Goal: Information Seeking & Learning: Check status

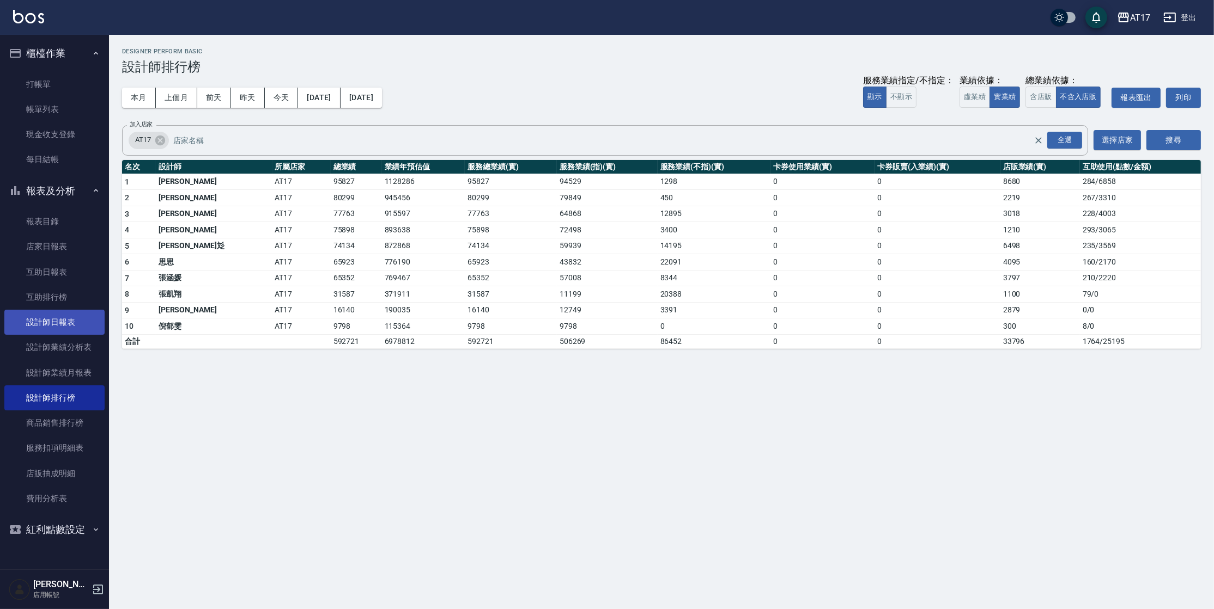
click at [68, 324] on link "設計師日報表" at bounding box center [54, 322] width 100 height 25
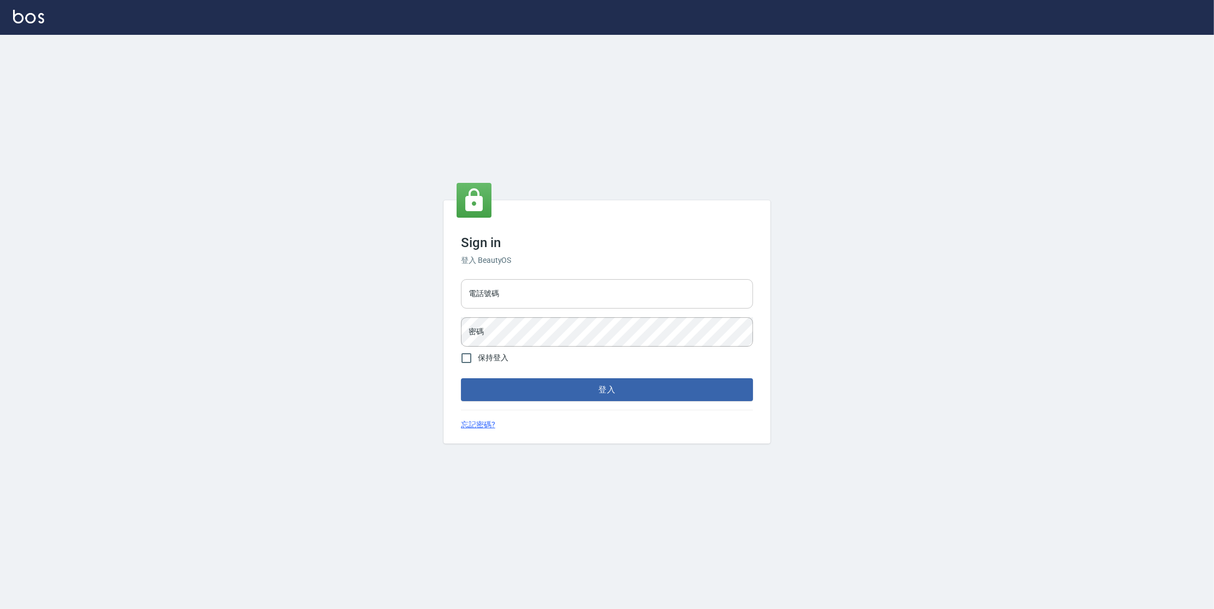
click at [486, 292] on input "電話號碼" at bounding box center [607, 293] width 292 height 29
type input "0977380821"
click at [461, 379] on button "登入" at bounding box center [607, 390] width 292 height 23
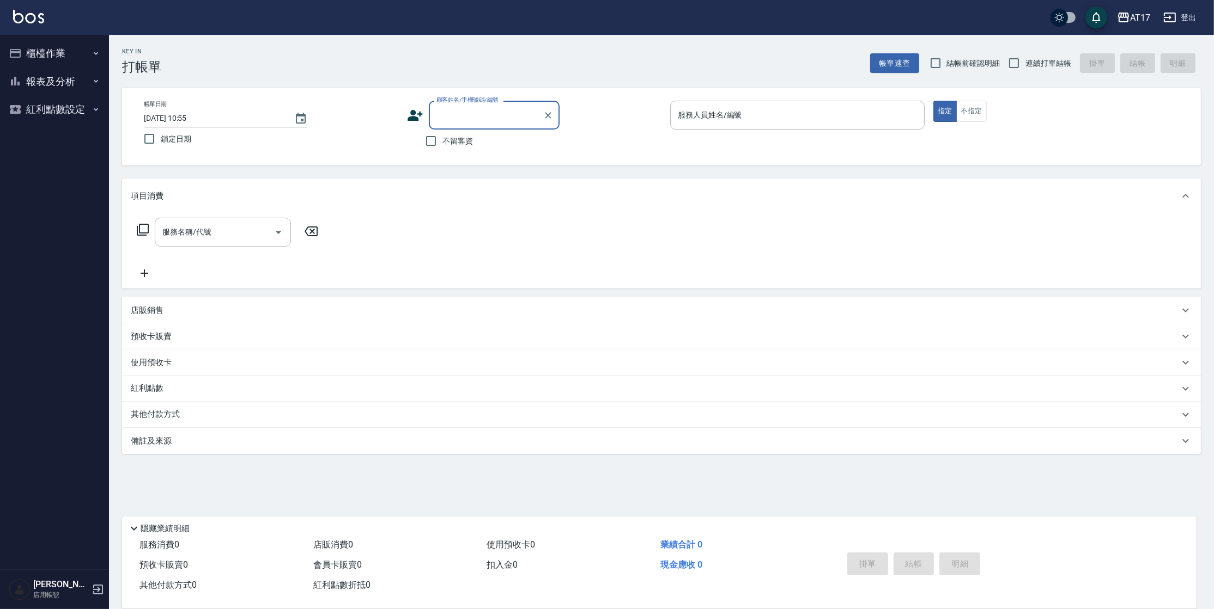
click at [51, 88] on button "報表及分析" at bounding box center [54, 82] width 100 height 28
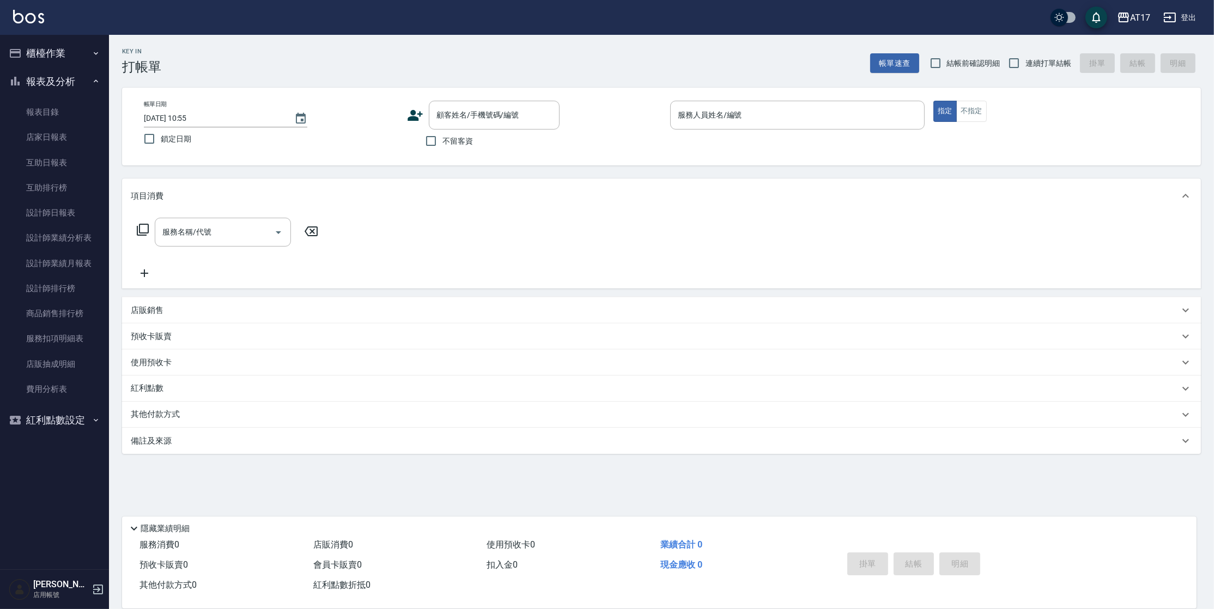
click at [67, 55] on button "櫃檯作業" at bounding box center [54, 53] width 100 height 28
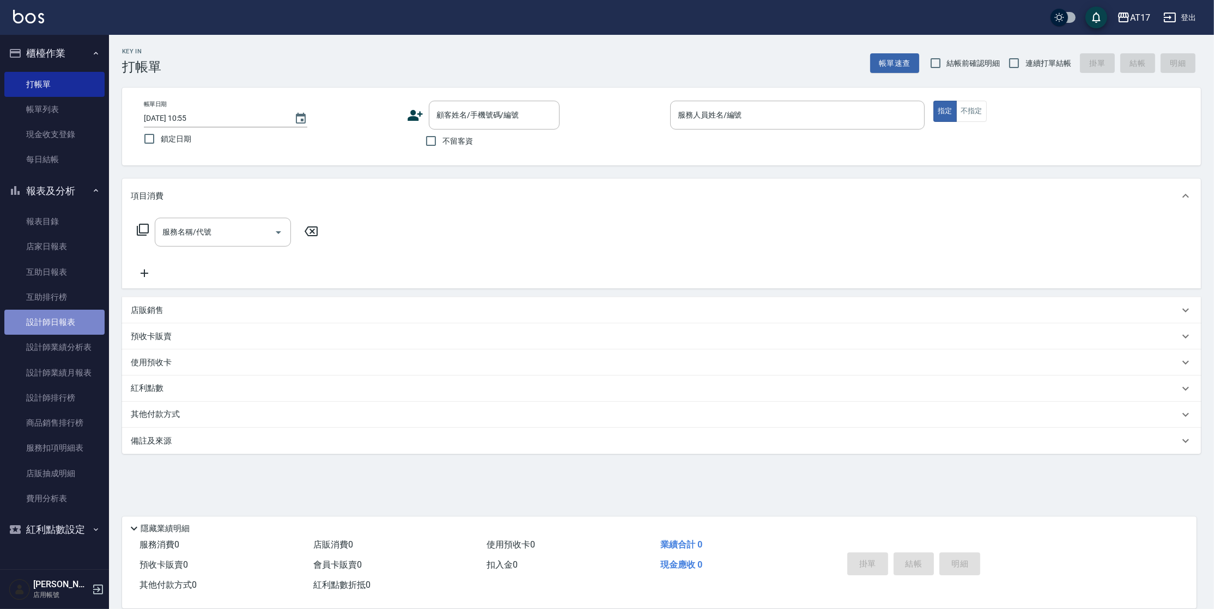
click at [82, 328] on link "設計師日報表" at bounding box center [54, 322] width 100 height 25
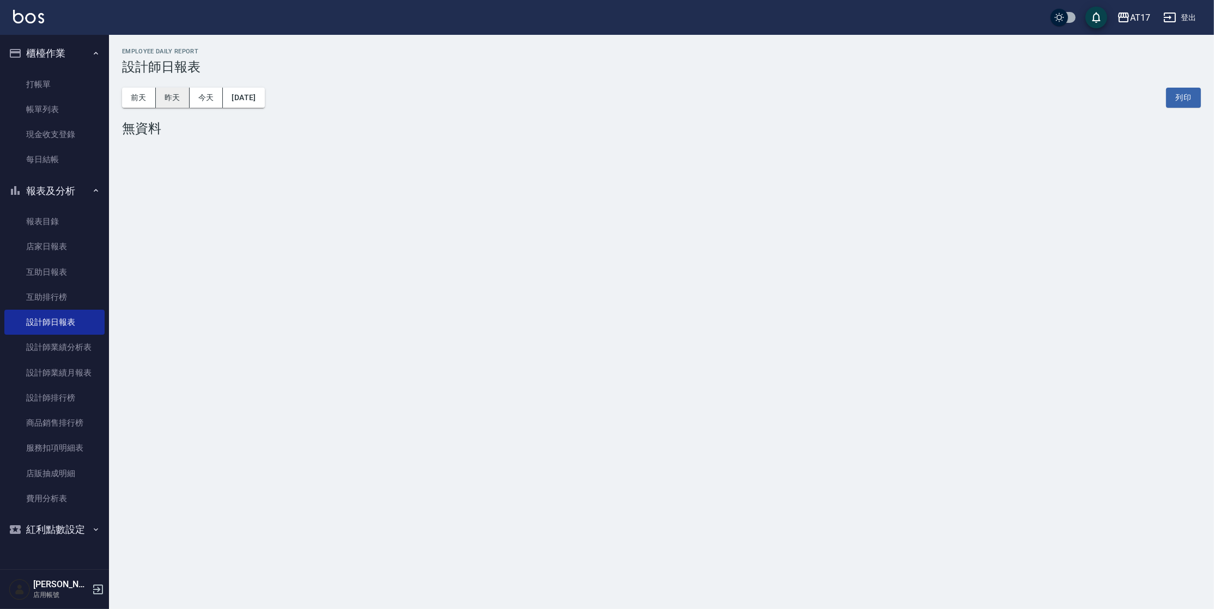
click at [176, 90] on button "昨天" at bounding box center [173, 98] width 34 height 20
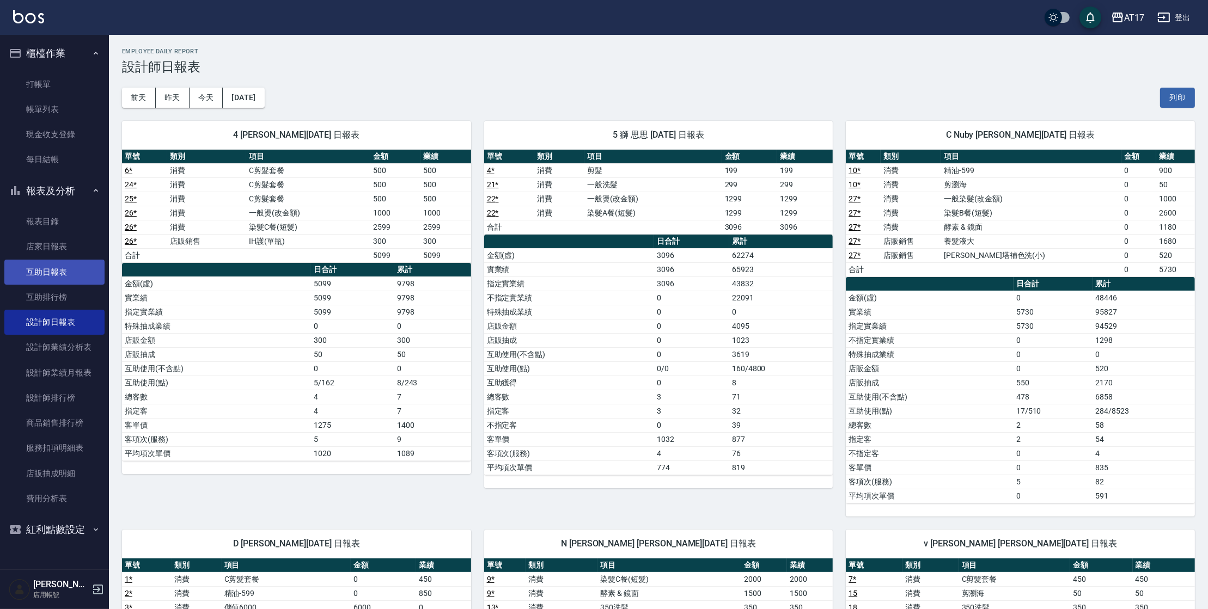
click at [21, 276] on link "互助日報表" at bounding box center [54, 272] width 100 height 25
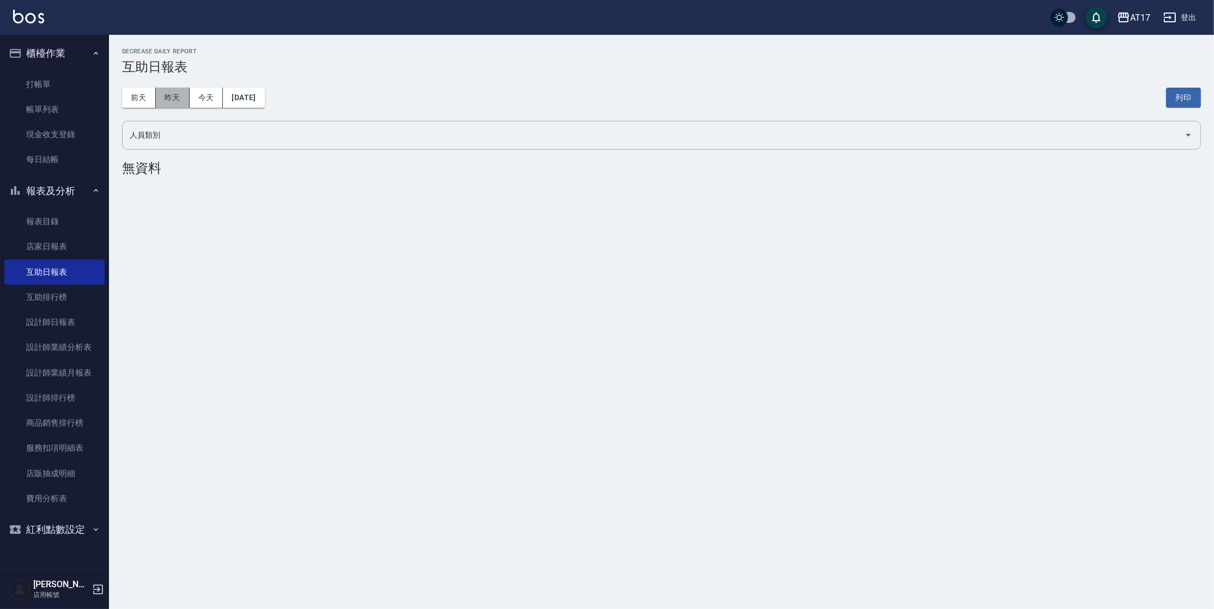
click at [176, 91] on button "昨天" at bounding box center [173, 98] width 34 height 20
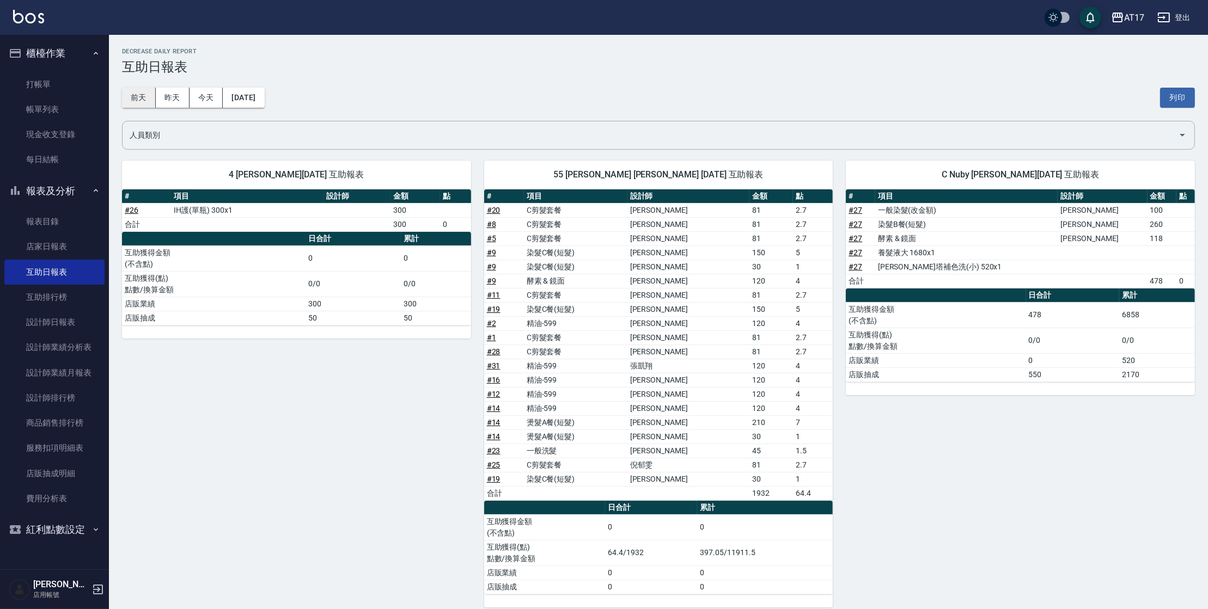
click at [149, 93] on button "前天" at bounding box center [139, 98] width 34 height 20
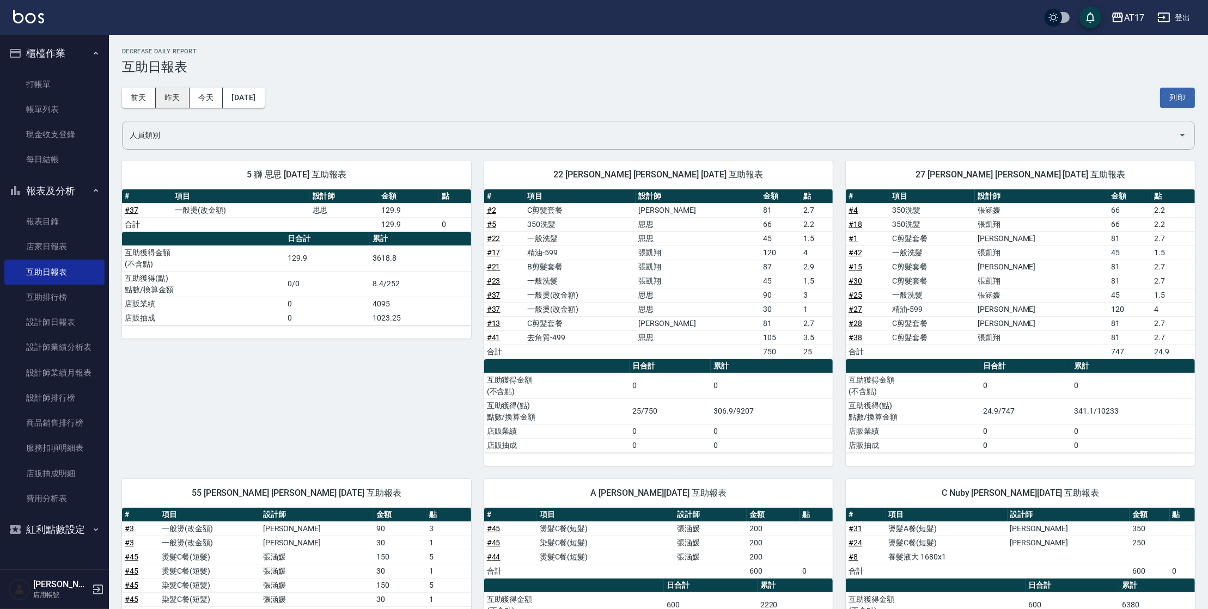
click at [164, 96] on button "昨天" at bounding box center [173, 98] width 34 height 20
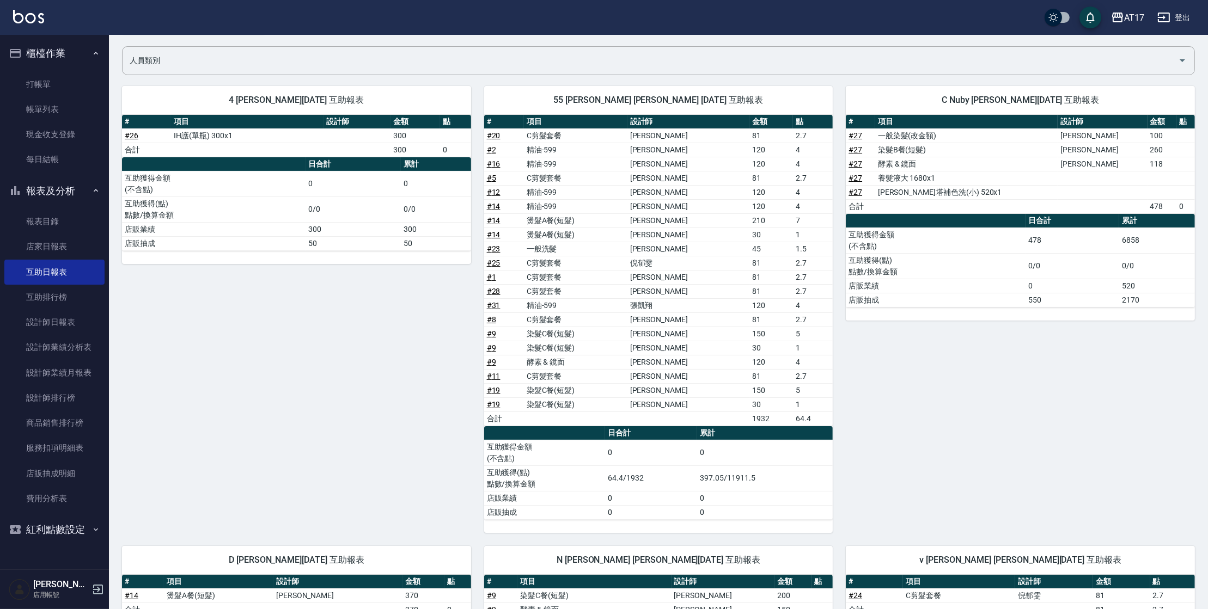
scroll to position [59, 0]
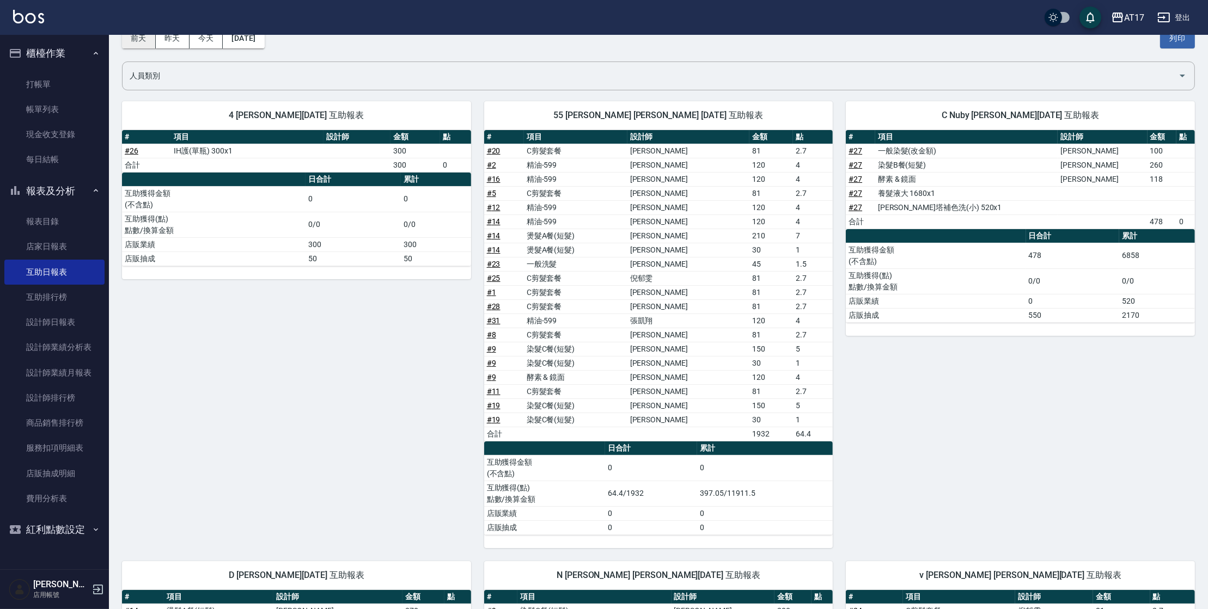
click at [154, 39] on button "前天" at bounding box center [139, 38] width 34 height 20
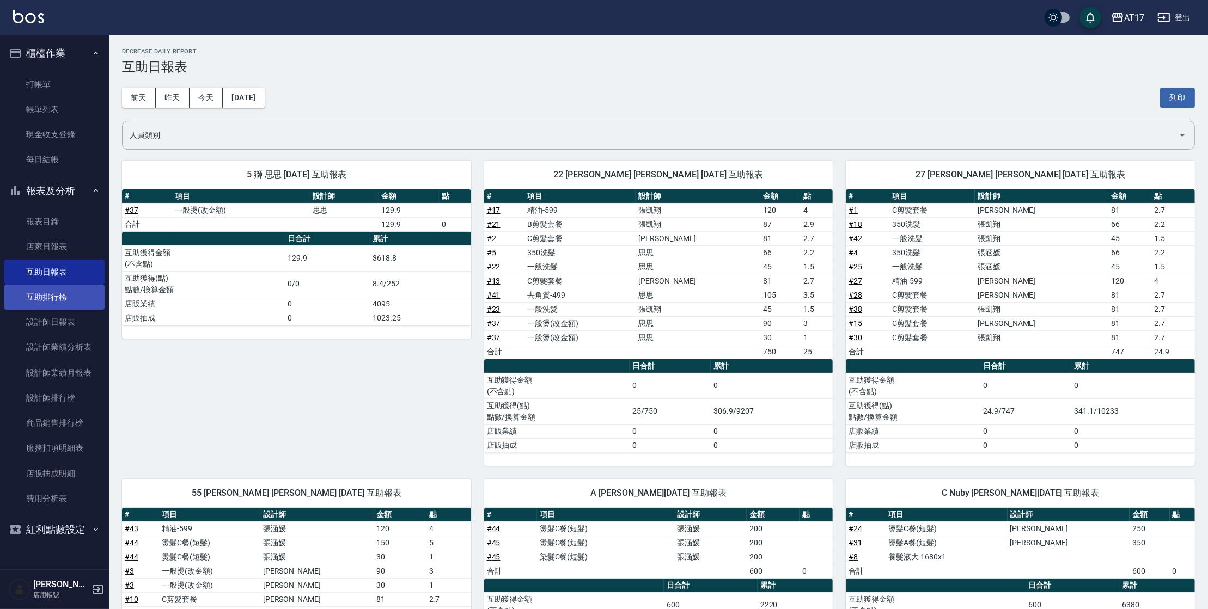
click at [75, 289] on link "互助排行榜" at bounding box center [54, 297] width 100 height 25
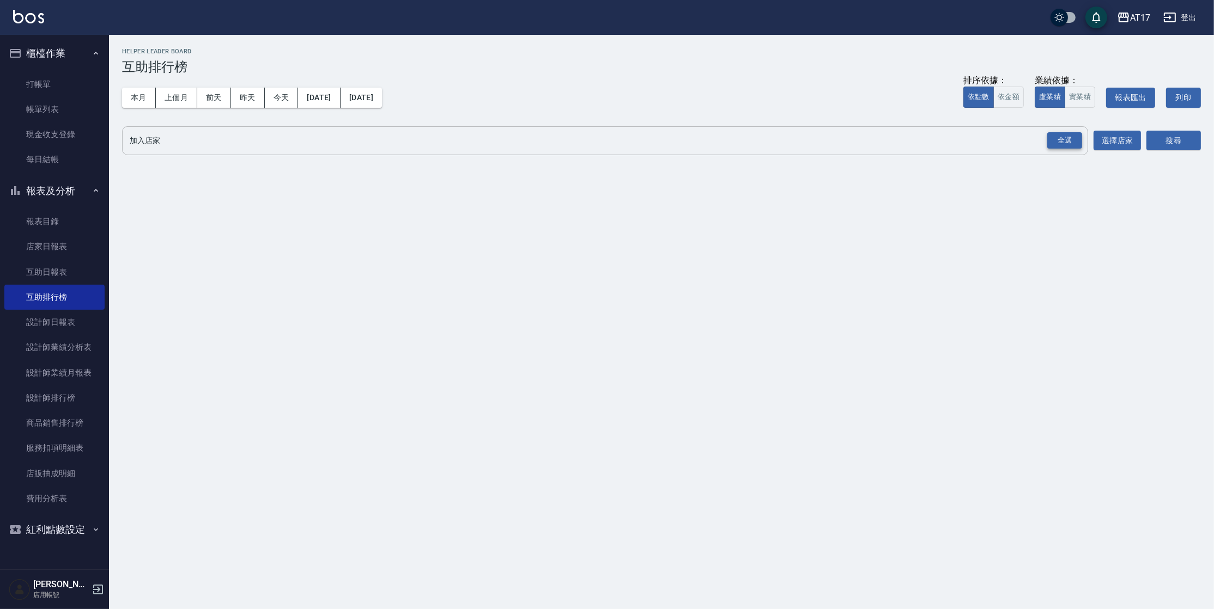
click at [1067, 132] on div "全選" at bounding box center [1064, 140] width 35 height 17
click at [136, 95] on button "本月" at bounding box center [139, 98] width 34 height 20
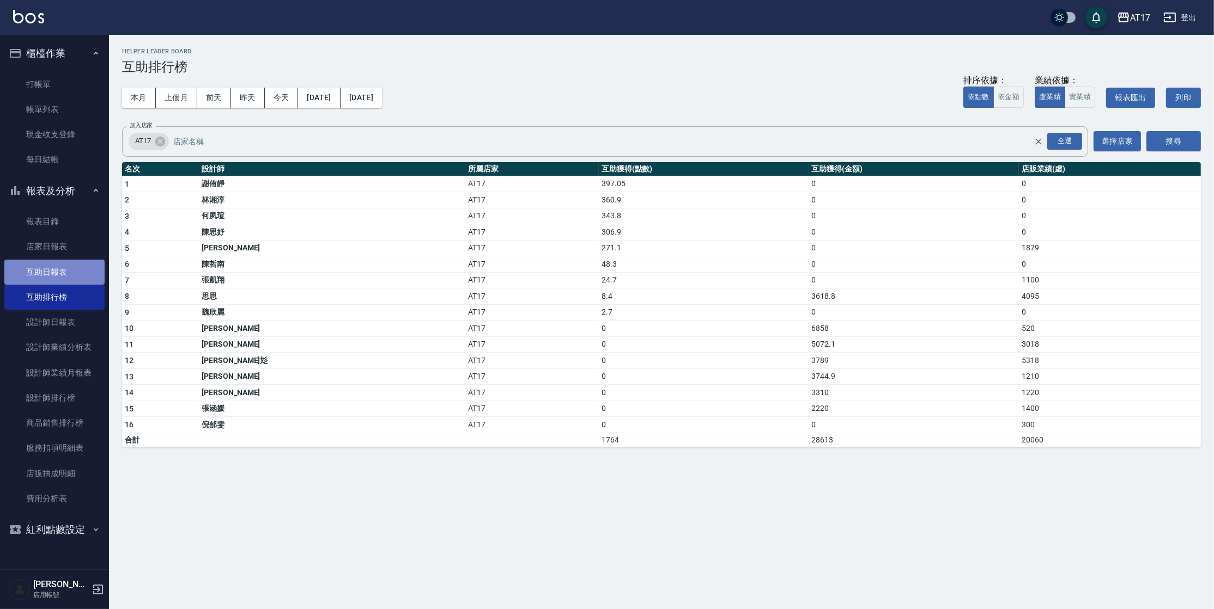
click at [83, 272] on link "互助日報表" at bounding box center [54, 272] width 100 height 25
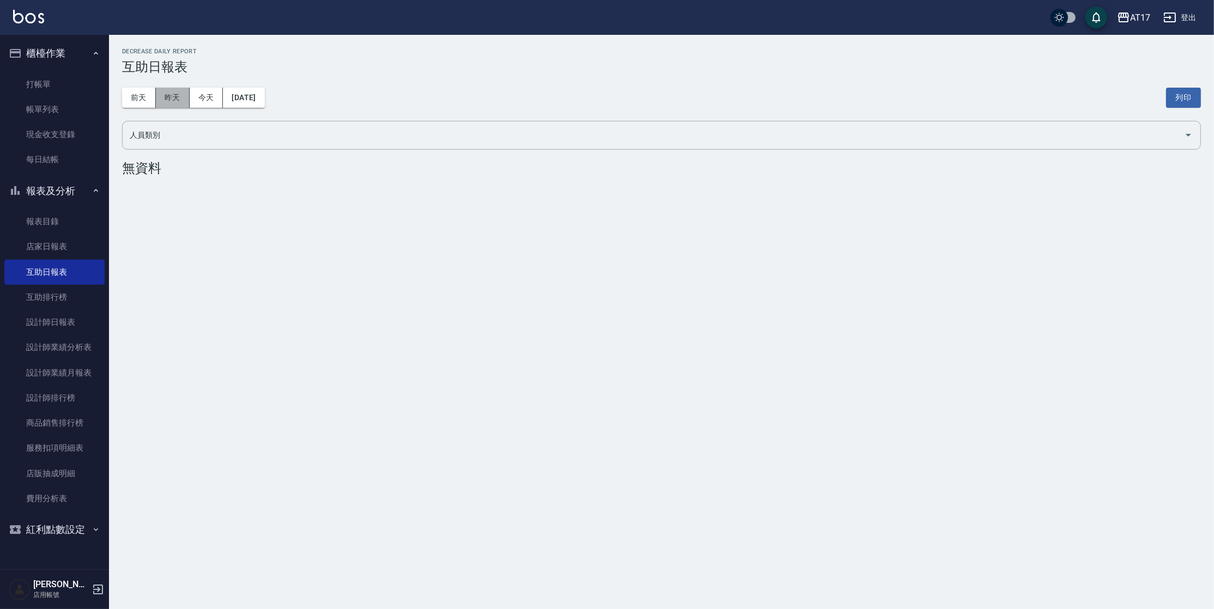
click at [184, 101] on button "昨天" at bounding box center [173, 98] width 34 height 20
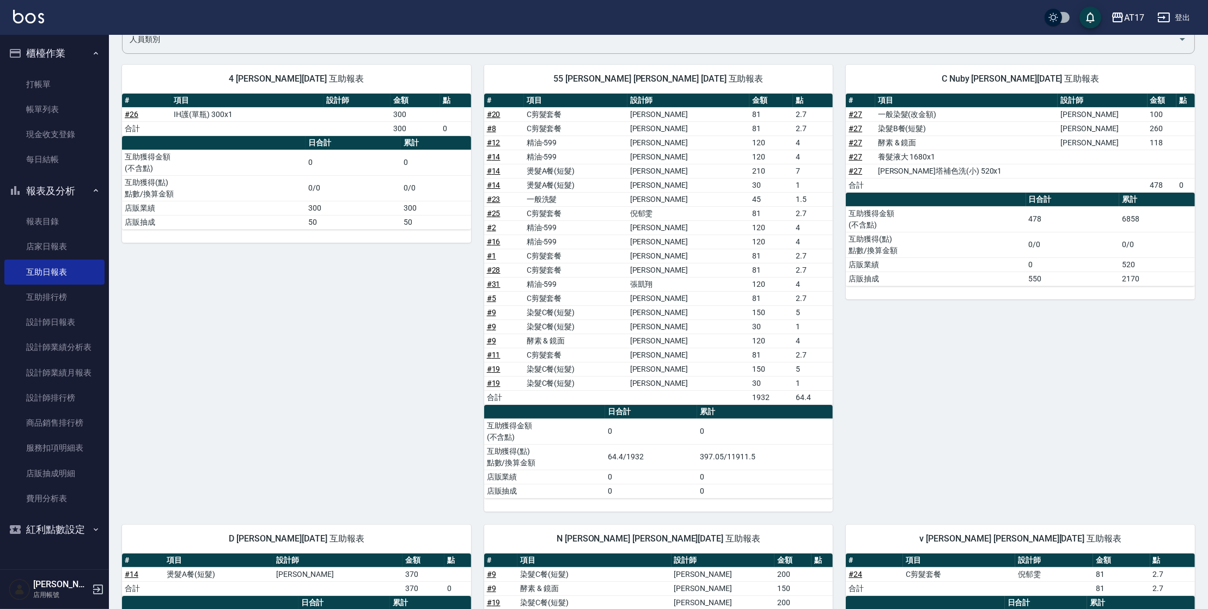
scroll to position [93, 0]
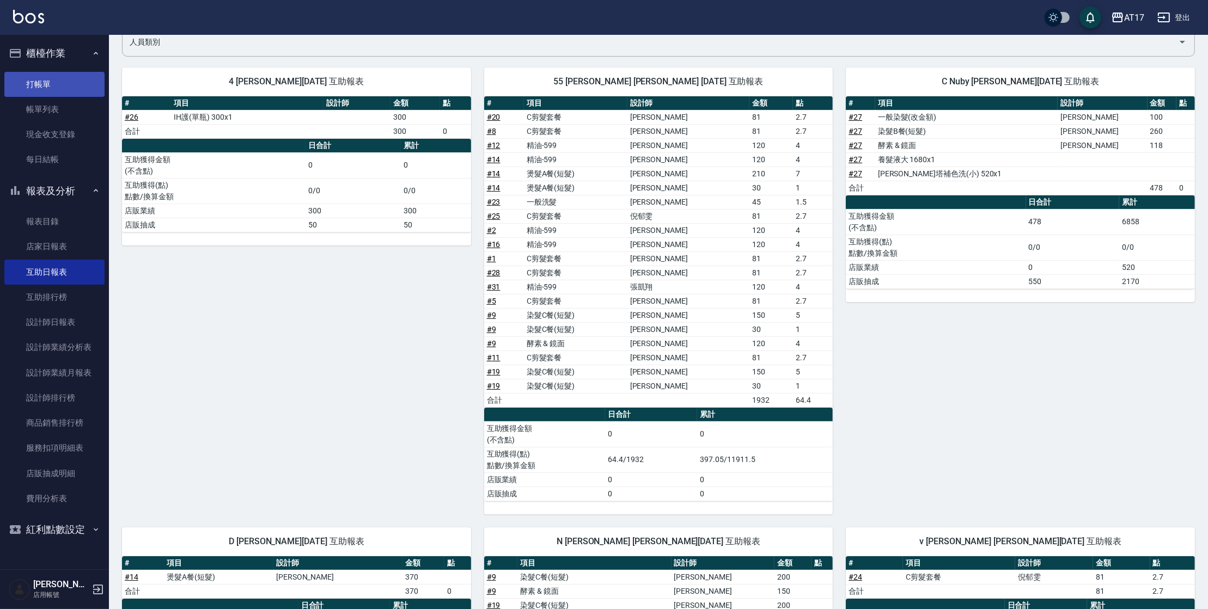
click at [20, 93] on link "打帳單" at bounding box center [54, 84] width 100 height 25
